Goal: Find contact information: Find contact information

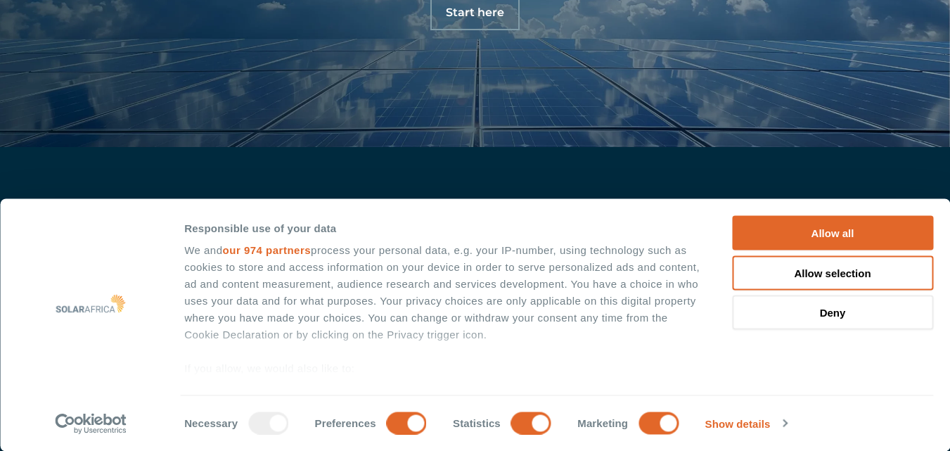
scroll to position [4755, 0]
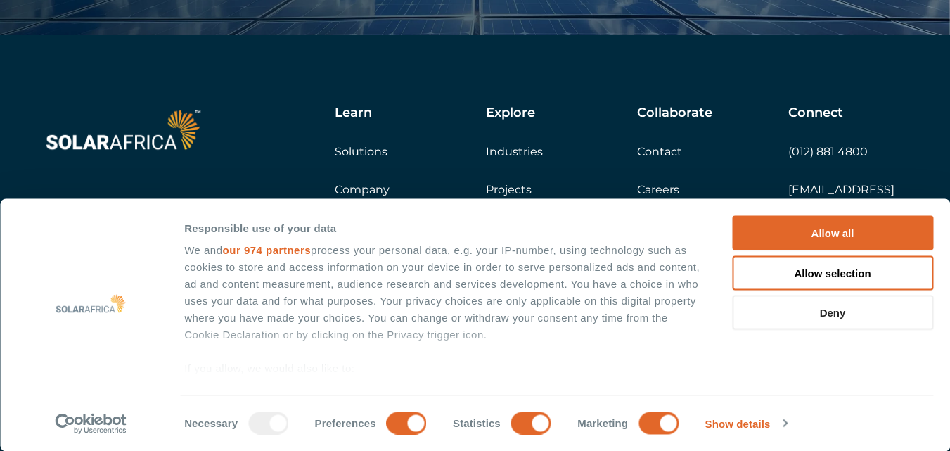
click at [839, 321] on button "Deny" at bounding box center [832, 312] width 201 height 34
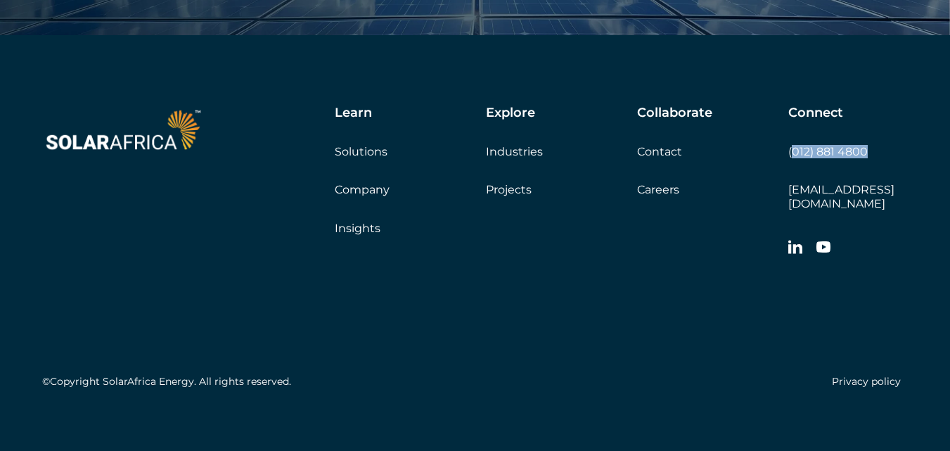
drag, startPoint x: 874, startPoint y: 148, endPoint x: 791, endPoint y: 151, distance: 83.1
click at [791, 151] on div "Connect (012) 881 4800 [EMAIL_ADDRESS][DOMAIN_NAME]" at bounding box center [849, 185] width 120 height 158
click at [772, 164] on div "Collaborate Contact Careers Get a quote" at bounding box center [712, 151] width 151 height 91
drag, startPoint x: 786, startPoint y: 148, endPoint x: 858, endPoint y: 151, distance: 71.1
click at [858, 151] on div "Learn Solutions Company Insights Explore Industries Projects Collaborate Contac…" at bounding box center [575, 185] width 666 height 158
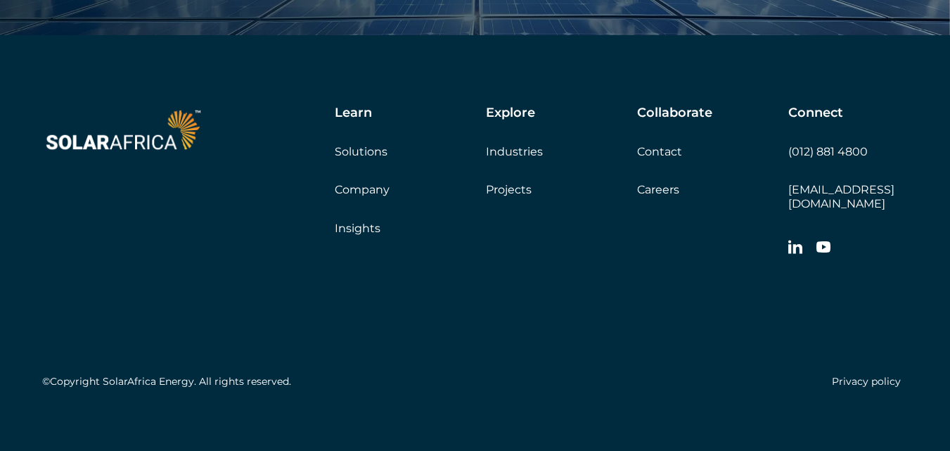
click at [889, 158] on div "Connect (012) 881 4800 [EMAIL_ADDRESS][DOMAIN_NAME]" at bounding box center [849, 185] width 120 height 158
drag, startPoint x: 872, startPoint y: 151, endPoint x: 791, endPoint y: 151, distance: 80.2
click at [791, 151] on div "Connect (012) 881 4800 [EMAIL_ADDRESS][DOMAIN_NAME]" at bounding box center [849, 185] width 120 height 158
copy link "012) 881 4800"
